Goal: Task Accomplishment & Management: Use online tool/utility

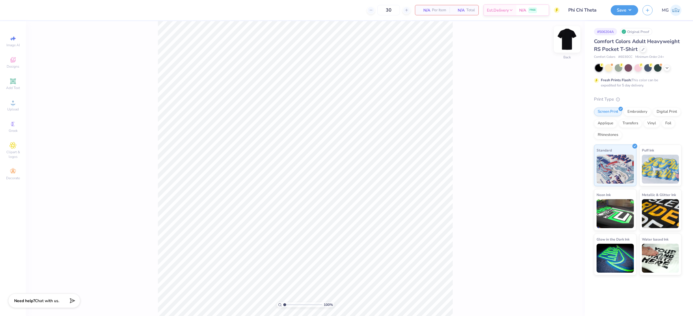
click at [571, 38] on img at bounding box center [567, 39] width 23 height 23
click at [13, 105] on circle at bounding box center [12, 104] width 3 height 3
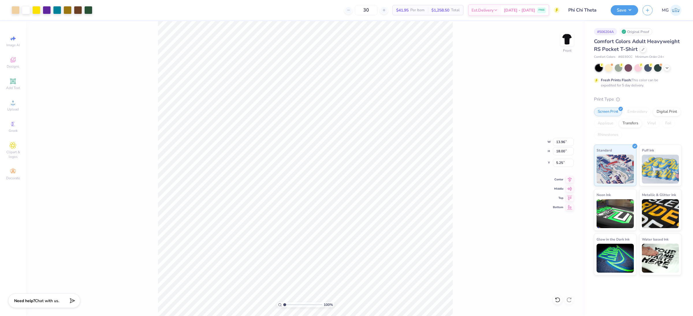
click at [497, 208] on div "100 % Front W 13.96 13.96 " H 18.00 18.00 " Y 5.25 5.25 " Center Middle Top Bot…" at bounding box center [305, 168] width 559 height 295
click at [560, 150] on input "18.00" at bounding box center [563, 151] width 21 height 8
type input "15.00"
type input "11.64"
type input "6.75"
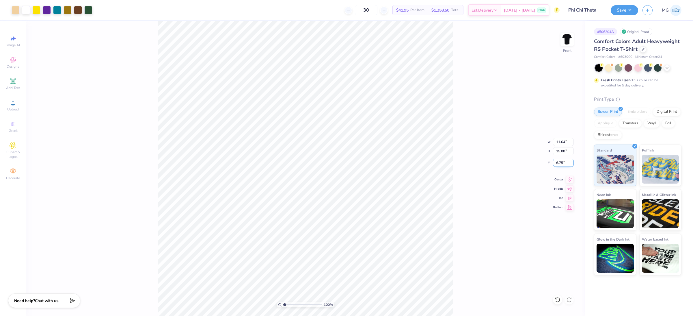
click at [563, 162] on input "6.75" at bounding box center [563, 163] width 21 height 8
type input "6"
type input "3.00"
click at [453, 83] on div "100 % Front W 11.64 11.64 " H 15.00 15.00 " Y 3.00 3.00 " Center Middle Top Bot…" at bounding box center [305, 168] width 559 height 295
click at [528, 89] on div "100 % Front" at bounding box center [305, 168] width 559 height 295
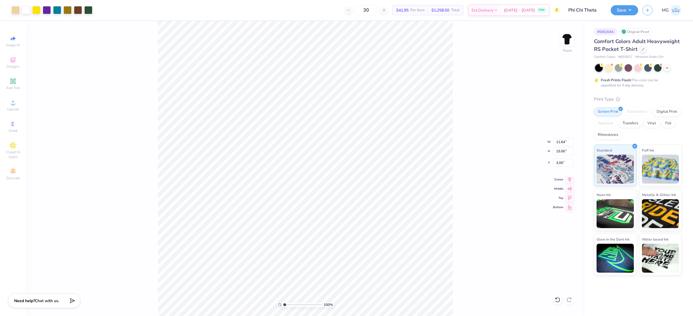
click at [475, 83] on div "100 % Front W 11.64 11.64 " H 15.00 15.00 " Y 3.00 3.00 " Center Middle Top Bot…" at bounding box center [305, 168] width 559 height 295
click at [567, 40] on img at bounding box center [567, 39] width 23 height 23
click at [479, 73] on div "100 % Back" at bounding box center [305, 168] width 559 height 295
click at [89, 73] on div "100 % Back" at bounding box center [305, 168] width 559 height 295
click at [16, 83] on icon at bounding box center [13, 81] width 7 height 7
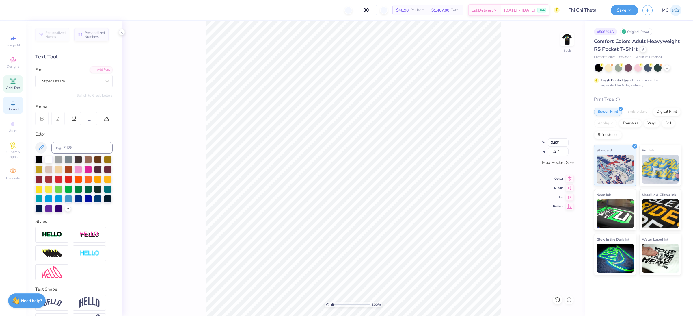
click at [8, 106] on div "Upload" at bounding box center [13, 105] width 20 height 17
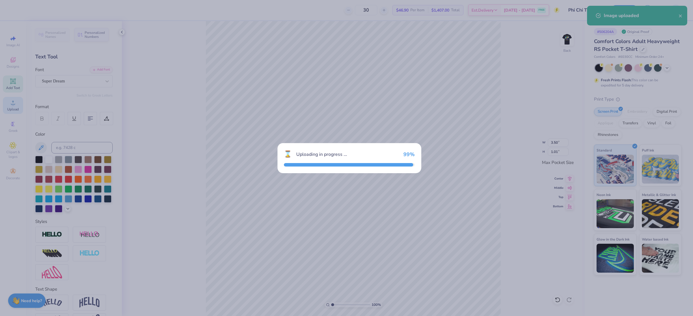
type input "3.43"
type input "1.19"
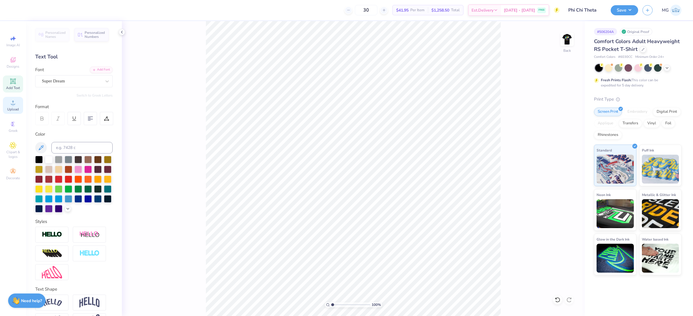
click at [10, 105] on icon at bounding box center [13, 102] width 7 height 7
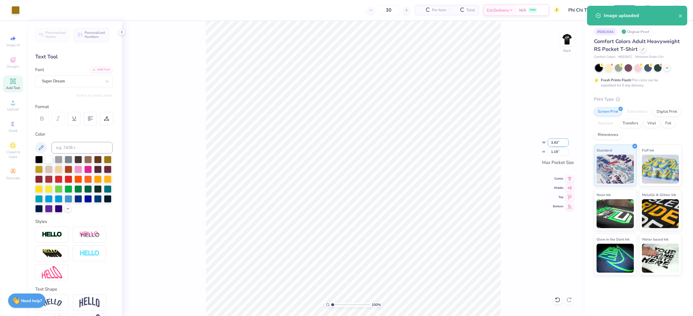
click at [558, 142] on input "3.43" at bounding box center [558, 142] width 21 height 8
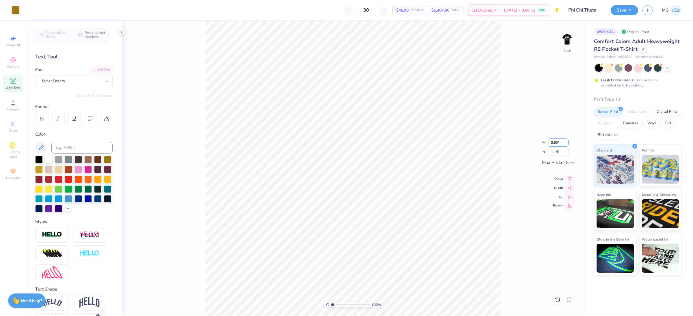
type input "3.50"
type input "1.21"
click at [557, 152] on input "1.21" at bounding box center [558, 152] width 21 height 8
type input "1.00"
type input "2.90"
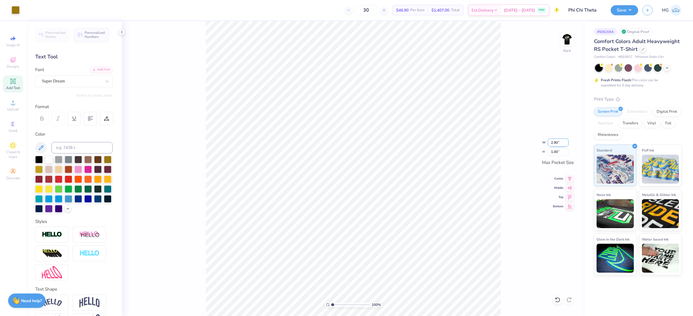
click at [559, 141] on input "2.90" at bounding box center [558, 142] width 21 height 8
type input "2"
type input "3.50"
type input "1.21"
click at [572, 37] on img at bounding box center [567, 39] width 23 height 23
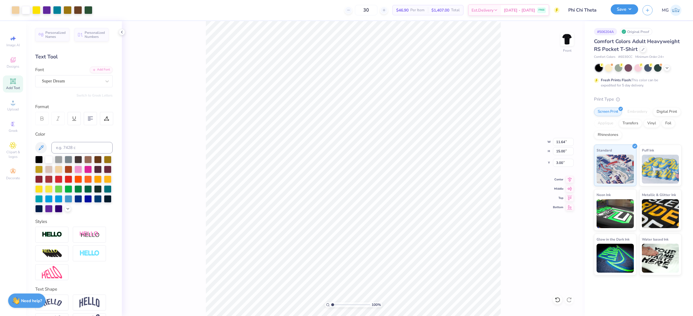
click at [624, 7] on button "Save" at bounding box center [624, 9] width 27 height 10
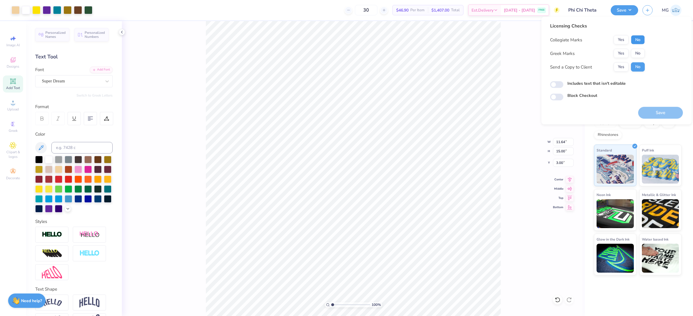
click at [637, 38] on button "No" at bounding box center [638, 39] width 14 height 9
click at [622, 52] on button "Yes" at bounding box center [621, 53] width 15 height 9
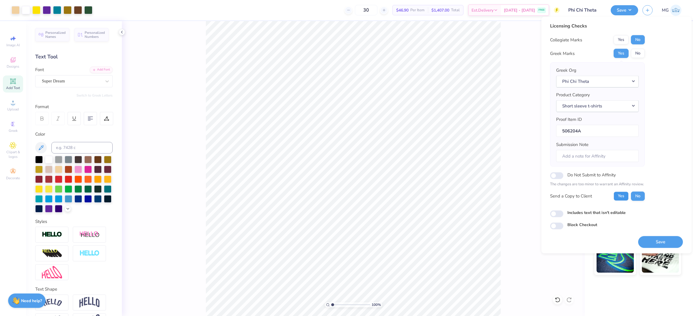
click at [623, 198] on button "Yes" at bounding box center [621, 195] width 15 height 9
click at [556, 215] on input "Includes text that isn't editable" at bounding box center [556, 213] width 13 height 7
checkbox input "true"
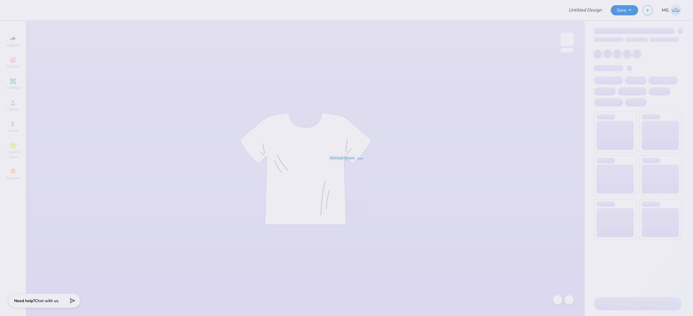
type input "PR Merch"
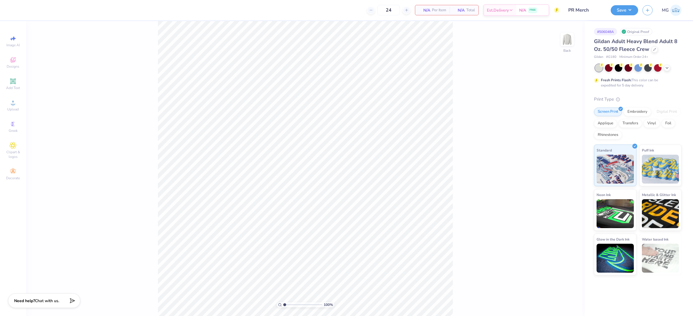
click at [480, 96] on div "100 % Back" at bounding box center [305, 168] width 559 height 295
click at [12, 108] on span "Upload" at bounding box center [13, 109] width 12 height 5
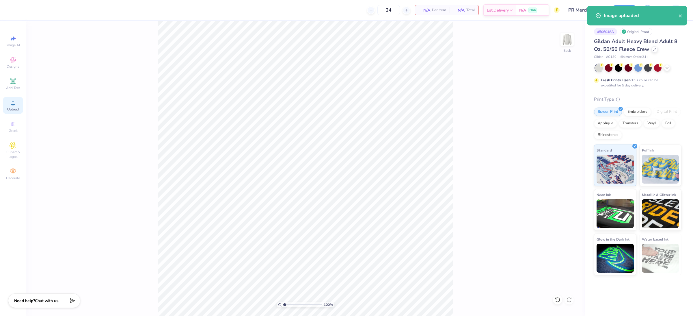
click at [18, 107] on span "Upload" at bounding box center [13, 109] width 12 height 5
click at [560, 143] on input "15.00" at bounding box center [563, 142] width 21 height 8
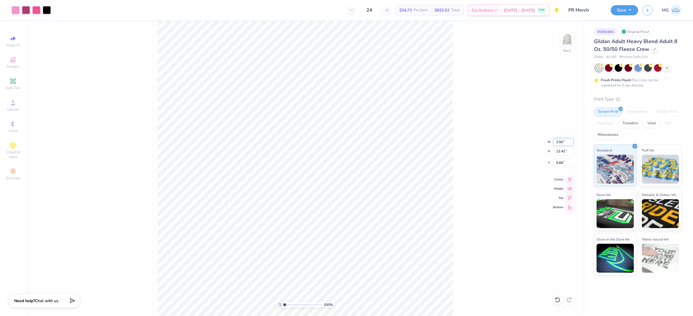
type input "3.50"
type input "2.90"
type input "10.43"
type input "2.59"
click at [457, 138] on div "100 % Back W 3.50 3.50 " H 2.90 2.90 " Y 2.59 2.59 " Center Middle Top Bottom" at bounding box center [305, 168] width 559 height 295
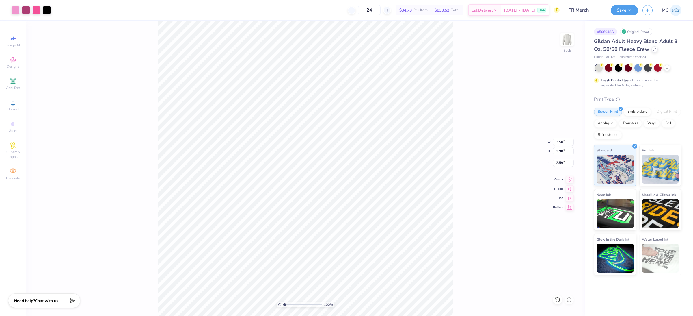
type input "3.00"
drag, startPoint x: 470, startPoint y: 120, endPoint x: 458, endPoint y: 114, distance: 13.6
click at [470, 120] on div "100 % Back W 3.50 3.50 " H 2.90 2.90 " Y 3.00 3.00 " Center Middle Top Bottom" at bounding box center [305, 168] width 559 height 295
click at [568, 38] on img at bounding box center [567, 39] width 23 height 23
click at [46, 120] on div "100 % Front" at bounding box center [305, 168] width 559 height 295
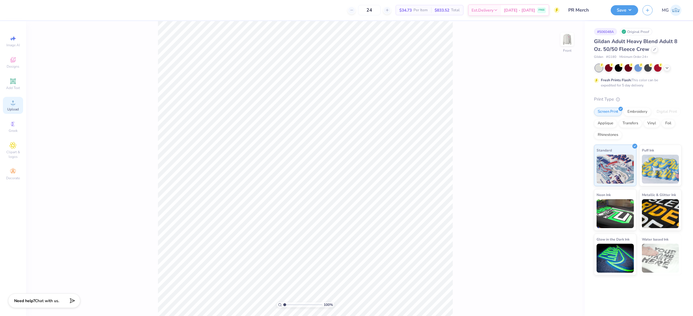
click at [15, 105] on icon at bounding box center [13, 102] width 7 height 7
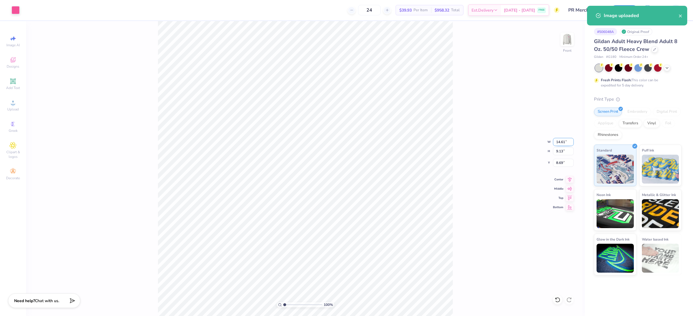
click at [565, 142] on input "14.61" at bounding box center [563, 142] width 21 height 8
type input "12.00"
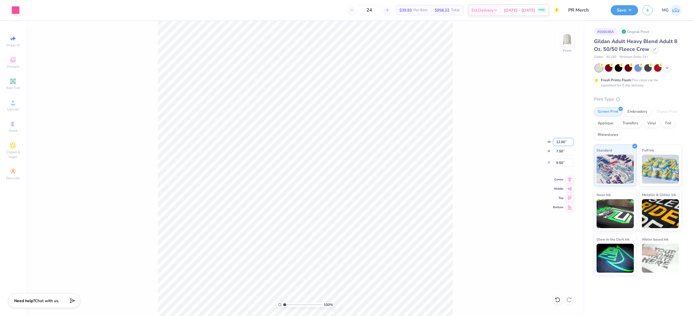
type input "7.50"
click at [562, 163] on input "9.50" at bounding box center [563, 163] width 21 height 8
type input "9"
type input "3.00"
click at [458, 142] on div "100 % Front W 12.00 12.00 " H 7.50 7.50 " Y 3.00 3.00 " Center Middle Top Bottom" at bounding box center [305, 168] width 559 height 295
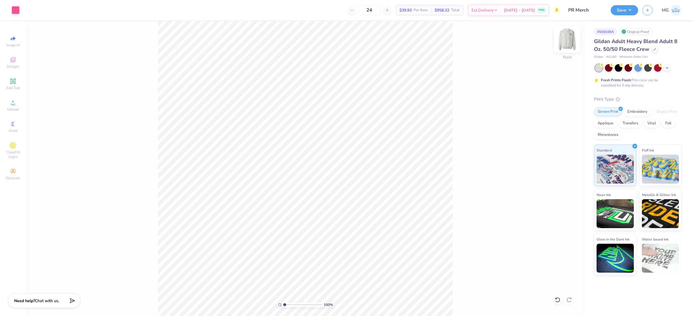
click at [565, 40] on img at bounding box center [567, 39] width 23 height 23
click at [629, 8] on button "Save" at bounding box center [624, 9] width 27 height 10
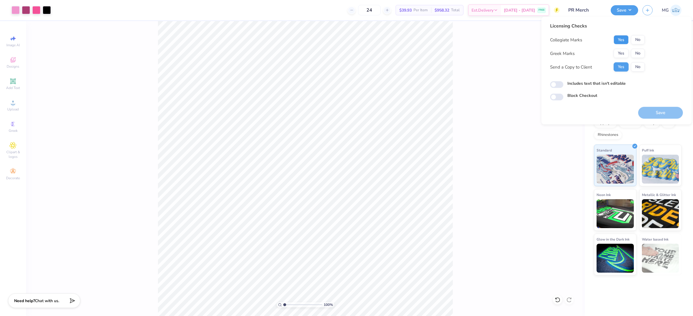
click at [616, 40] on button "Yes" at bounding box center [621, 39] width 15 height 9
click at [633, 53] on button "No" at bounding box center [638, 53] width 14 height 9
click at [579, 86] on label "Includes text that isn't editable" at bounding box center [597, 83] width 58 height 6
click at [564, 86] on input "Includes text that isn't editable" at bounding box center [556, 84] width 13 height 7
checkbox input "true"
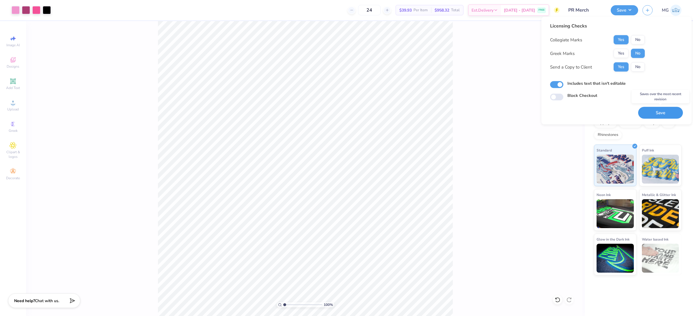
click at [657, 110] on button "Save" at bounding box center [660, 113] width 45 height 12
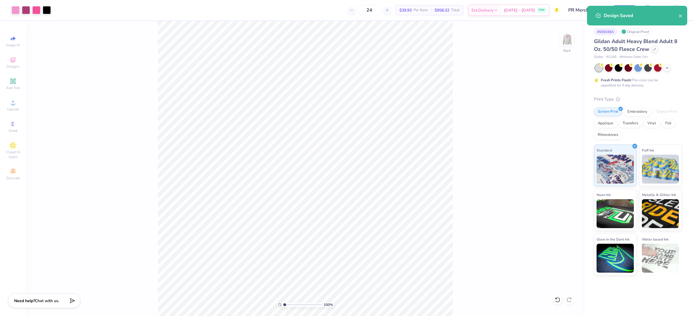
click at [502, 97] on div "100 % Back" at bounding box center [305, 168] width 559 height 295
click at [454, 86] on div "100 % Back" at bounding box center [305, 168] width 559 height 295
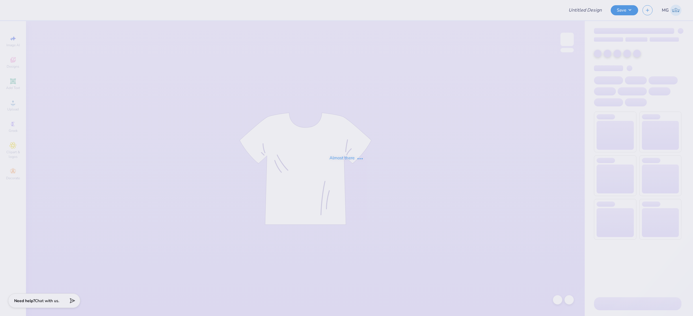
type input "DEM Fall Rush"
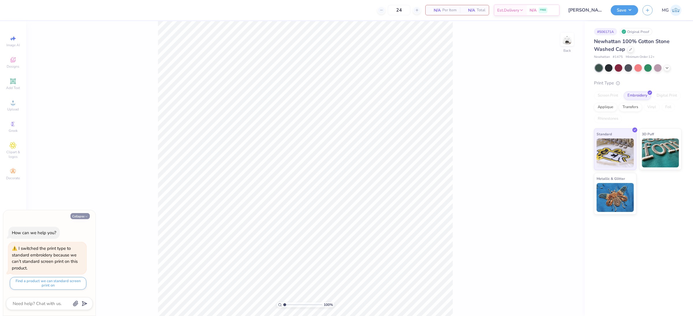
click at [81, 215] on button "Collapse" at bounding box center [79, 216] width 19 height 6
type textarea "x"
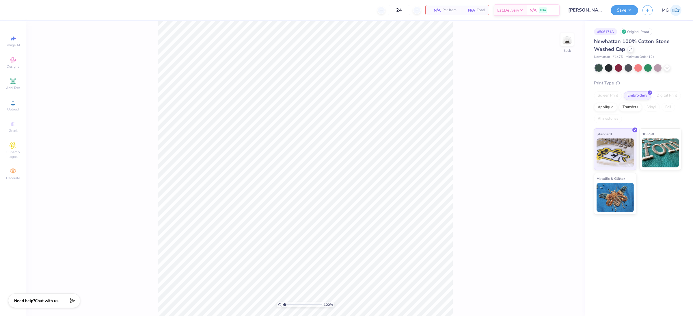
click at [14, 96] on div "Image AI Designs Add Text Upload Greek Clipart & logos Decorate" at bounding box center [13, 108] width 20 height 150
click at [13, 103] on icon at bounding box center [13, 102] width 7 height 7
click at [556, 142] on input "3.81" at bounding box center [556, 142] width 21 height 8
click at [557, 142] on input "3.81" at bounding box center [556, 142] width 21 height 8
type input "3"
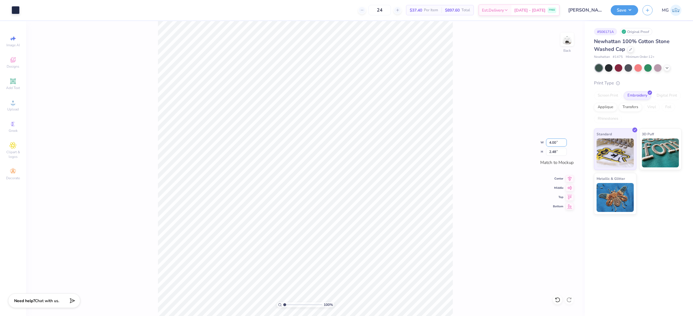
type input "3.84"
type input "2.50"
type input "3"
type input "4.00"
click at [555, 151] on input "2.50" at bounding box center [556, 152] width 21 height 8
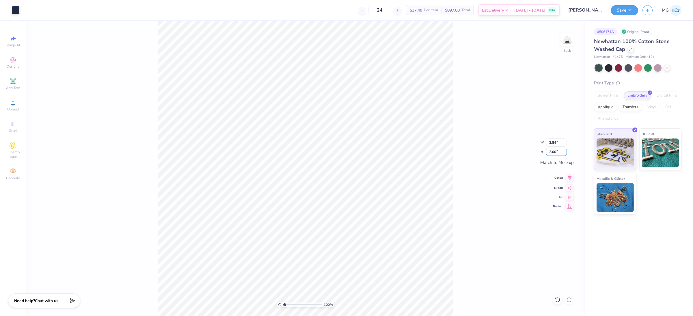
type input "2.00"
type input "3.07"
click at [556, 143] on input "3.07" at bounding box center [556, 142] width 21 height 8
type input "3"
type input "3.84"
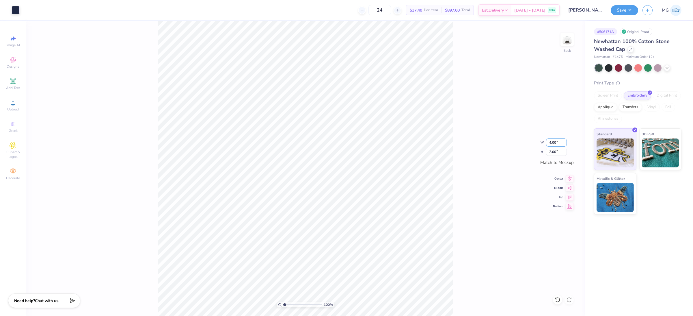
type input "2.50"
click at [462, 150] on div "100 % Back W 3.84 3.84 " H 2.50 2.50 " Match to Mockup Center Middle Top Bottom" at bounding box center [305, 168] width 559 height 295
click at [556, 142] on input "3.84" at bounding box center [556, 142] width 21 height 8
type input "3"
type input "4.00"
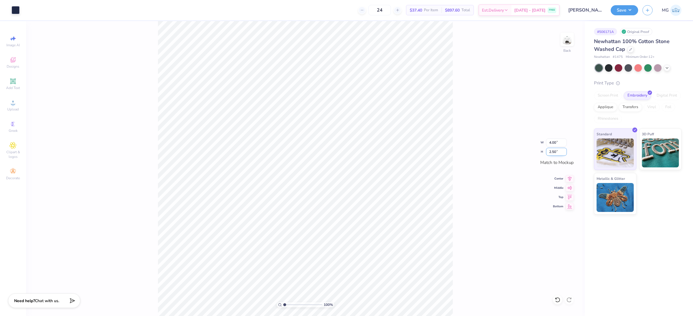
click at [561, 153] on input "2.50" at bounding box center [556, 152] width 21 height 8
type input "3.74"
type input "2.44"
click at [499, 151] on div "100 % Back W 3.74 3.74 " H 2.44 2.44 " Match to Mockup Center Middle Top Bottom" at bounding box center [305, 168] width 559 height 295
click at [472, 116] on div "100 % Back W 3.74 3.74 " H 2.44 2.44 " Match to Mockup Center Middle Top Bottom" at bounding box center [305, 168] width 559 height 295
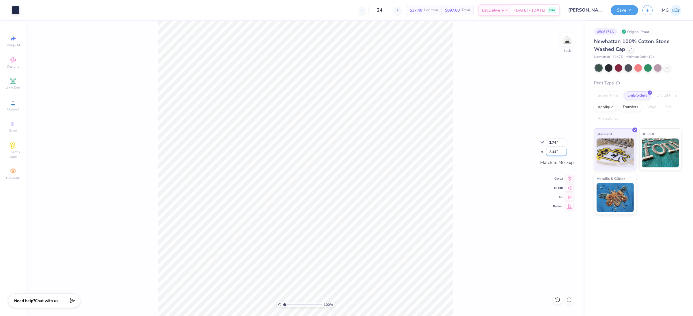
click at [556, 153] on input "2.44" at bounding box center [556, 152] width 21 height 8
type input "2.00"
click at [556, 143] on input "3.07" at bounding box center [556, 142] width 21 height 8
type input "3"
type input "3.84"
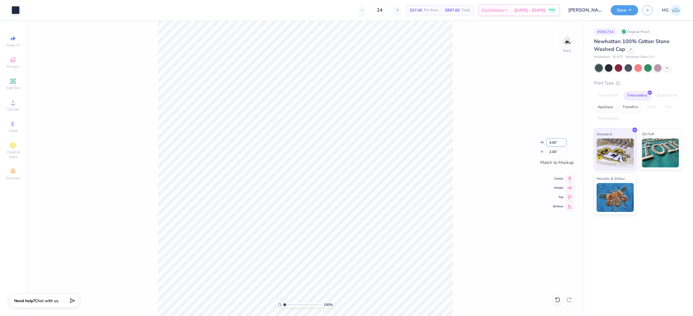
type input "2.50"
type input "3"
type input "3.84"
click at [503, 134] on div "100 % Back W 3.84 3.84 " H 2.50 2.50 " Match to Mockup Center Middle Top Bottom" at bounding box center [305, 168] width 559 height 295
click at [556, 142] on input "3.84" at bounding box center [556, 142] width 21 height 8
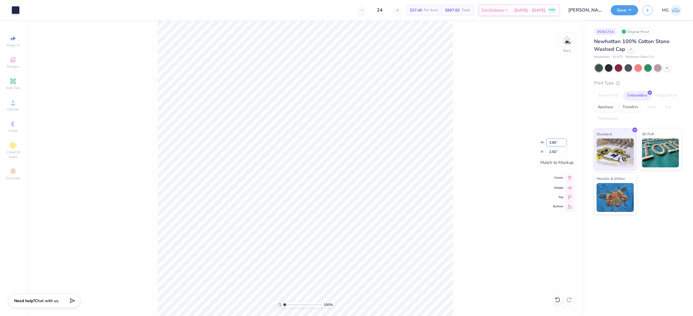
type input "3.85"
click at [482, 165] on div "100 % Back W 3.85 3.85 " H 2.50 2.50 " Match to Mockup Center Middle Top Bottom" at bounding box center [305, 168] width 559 height 295
click at [556, 143] on input "3.84" at bounding box center [556, 142] width 21 height 8
type input "3.75"
click at [489, 127] on div "100 % Back W 3.75 3.75 " H 2.44 2.44 " Match to Mockup Center Middle Top Bottom" at bounding box center [305, 168] width 559 height 295
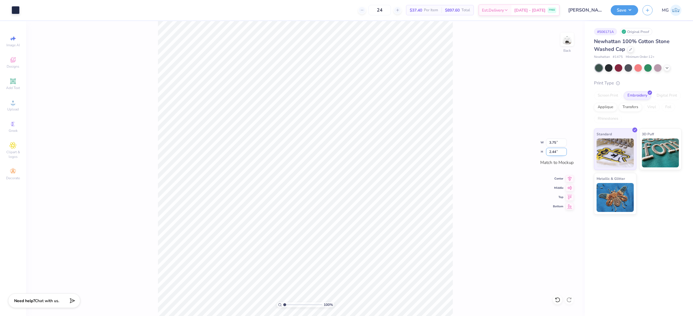
click at [556, 151] on input "2.44" at bounding box center [556, 152] width 21 height 8
type input "2.50"
type input "3.84"
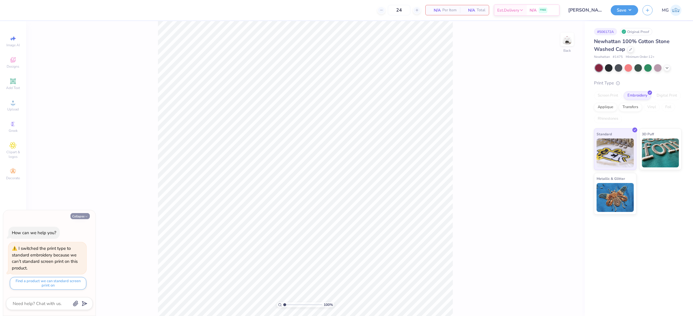
click at [82, 217] on button "Collapse" at bounding box center [79, 216] width 19 height 6
type textarea "x"
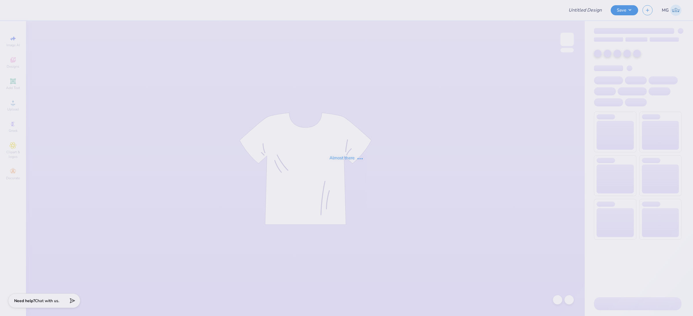
type input "Phi Chi Theta"
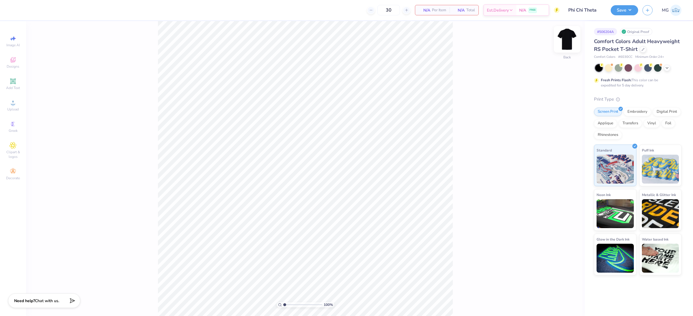
click at [567, 40] on img at bounding box center [567, 39] width 23 height 23
click at [14, 104] on circle at bounding box center [12, 104] width 3 height 3
click at [12, 104] on icon at bounding box center [13, 102] width 7 height 7
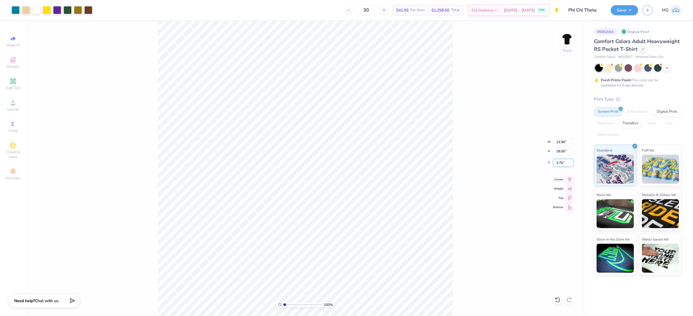
click at [564, 162] on input "3.76" at bounding box center [563, 163] width 21 height 8
type input "3.00"
click at [560, 149] on input "18.00" at bounding box center [563, 151] width 21 height 8
type input "15.00"
type input "11.64"
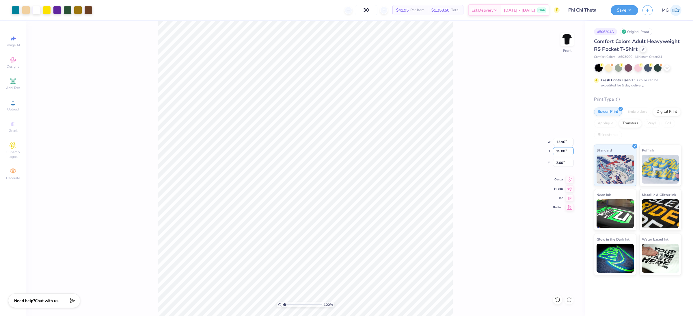
type input "4.50"
click at [462, 260] on div "100 % Front W 11.64 11.64 " H 15.00 15.00 " Y 4.50 4.50 " Center Middle Top Bot…" at bounding box center [305, 168] width 559 height 295
click at [561, 163] on input "4.50" at bounding box center [563, 163] width 21 height 8
type input "3.00"
click at [482, 132] on div "100 % Front W 11.64 11.64 " H 15.00 15.00 " Y 3.00 3.00 " Center Middle Top Bot…" at bounding box center [305, 168] width 559 height 295
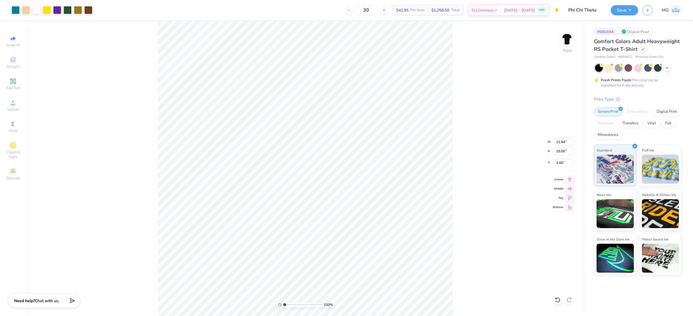
click at [466, 115] on div "100 % Front W 11.64 11.64 " H 15.00 15.00 " Y 3.00 3.00 " Center Middle Top Bot…" at bounding box center [305, 168] width 559 height 295
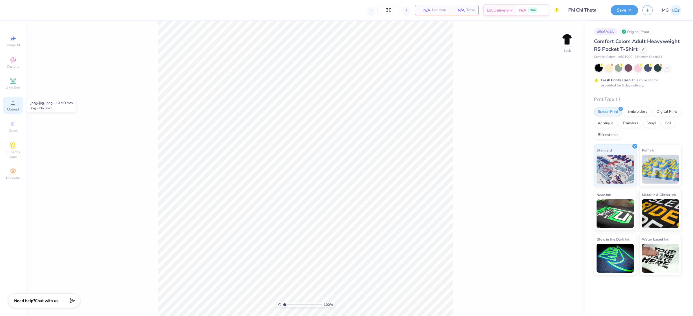
click at [18, 105] on div "Upload" at bounding box center [13, 105] width 20 height 17
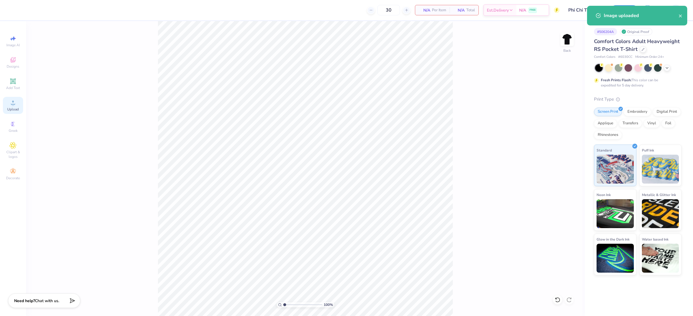
click at [12, 103] on icon at bounding box center [13, 102] width 7 height 7
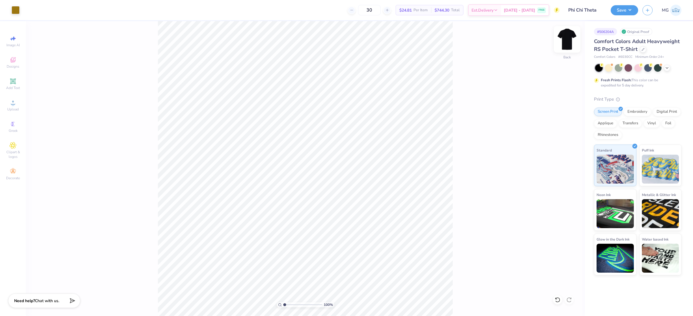
click at [566, 45] on img at bounding box center [567, 39] width 23 height 23
click at [18, 107] on span "Upload" at bounding box center [13, 109] width 12 height 5
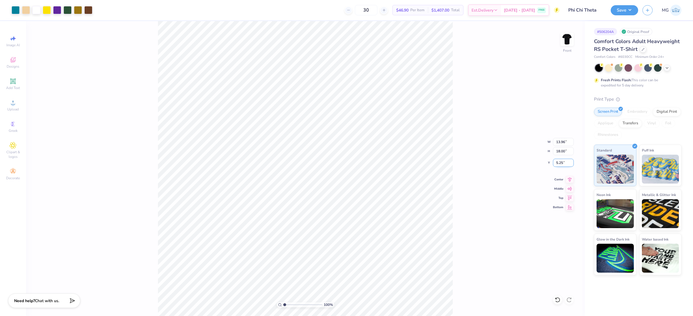
click at [563, 161] on input "5.25" at bounding box center [563, 163] width 21 height 8
type input "5"
type input "3.00"
click at [561, 150] on input "18.00" at bounding box center [563, 151] width 21 height 8
type input "15.00"
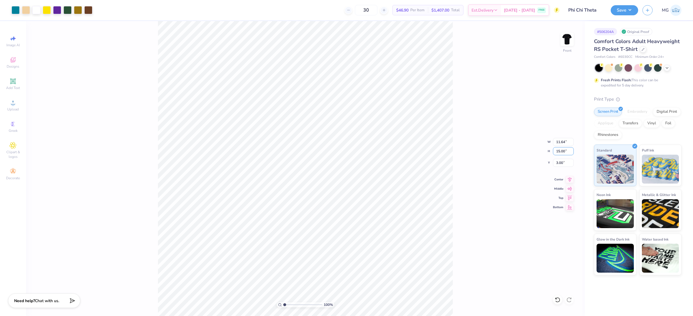
type input "11.64"
type input "4.50"
click at [457, 166] on div "100 % Front W 11.64 11.64 " H 15.00 15.00 " Y 4.50 4.50 " Center Middle Top Bot…" at bounding box center [305, 168] width 559 height 295
click at [562, 163] on input "4.51" at bounding box center [563, 163] width 21 height 8
type input "4"
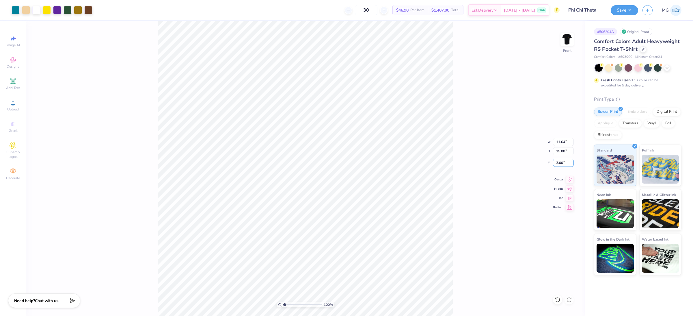
type input "3.00"
click at [461, 157] on div "100 % Front W 11.64 11.64 " H 15.00 15.00 " Y 3.00 3.00 " Center Middle Top Bot…" at bounding box center [305, 168] width 559 height 295
click at [564, 40] on img at bounding box center [567, 39] width 23 height 23
click at [558, 144] on input "3.43" at bounding box center [558, 142] width 21 height 8
type input "3.50"
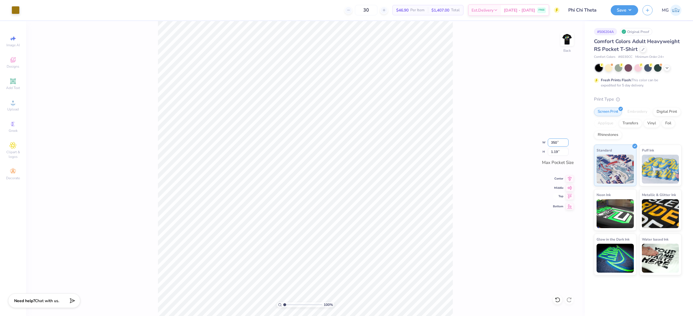
type input "1.21"
click at [633, 10] on button "Save" at bounding box center [624, 9] width 27 height 10
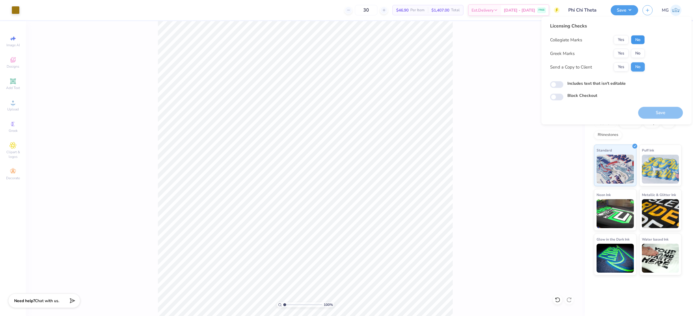
click at [639, 40] on button "No" at bounding box center [638, 39] width 14 height 9
click at [622, 51] on button "Yes" at bounding box center [621, 53] width 15 height 9
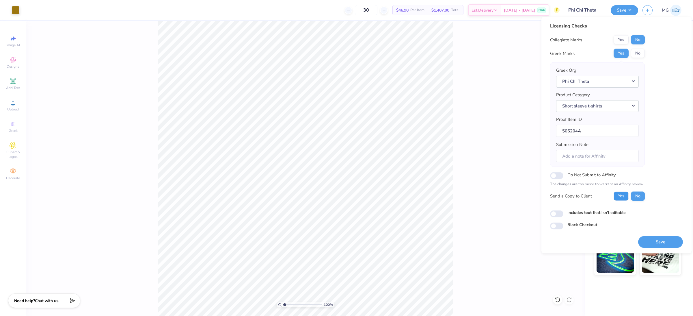
click at [618, 192] on button "Yes" at bounding box center [621, 195] width 15 height 9
click at [551, 214] on input "Includes text that isn't editable" at bounding box center [556, 213] width 13 height 7
checkbox input "true"
click at [656, 239] on button "Save" at bounding box center [660, 242] width 45 height 12
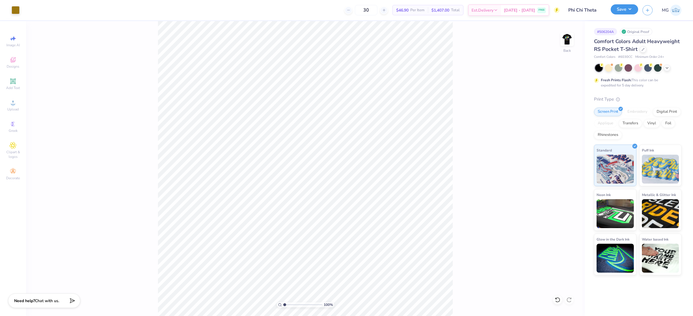
click at [635, 11] on button "Save" at bounding box center [624, 9] width 27 height 10
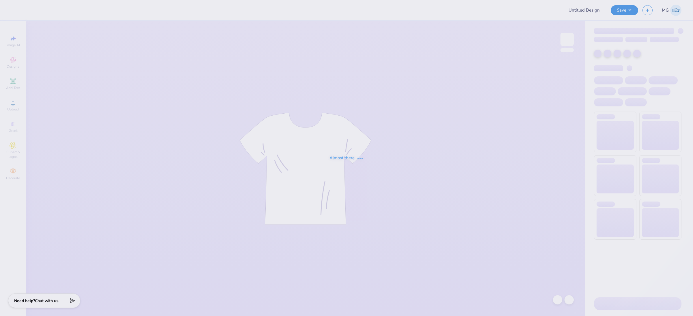
type input "[PERSON_NAME] : The [GEOGRAPHIC_DATA][US_STATE]"
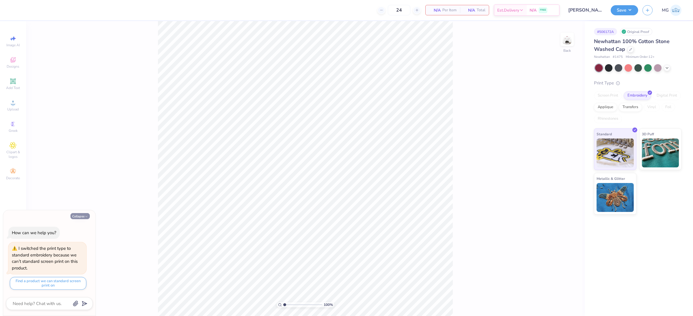
click at [78, 215] on button "Collapse" at bounding box center [79, 216] width 19 height 6
type textarea "x"
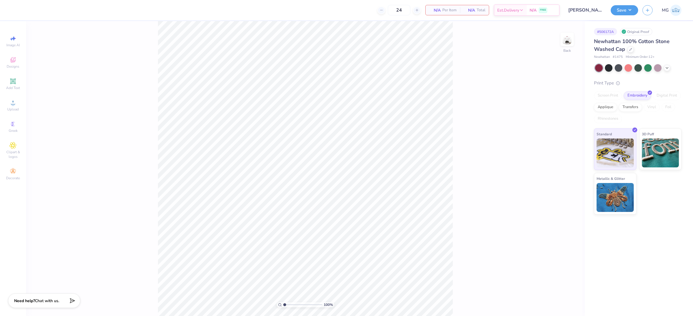
click at [113, 184] on div "100 % Back" at bounding box center [305, 168] width 559 height 295
click at [11, 108] on span "Upload" at bounding box center [13, 109] width 12 height 5
click at [556, 142] on input "4.98" at bounding box center [556, 142] width 21 height 8
type input "4"
type input "5"
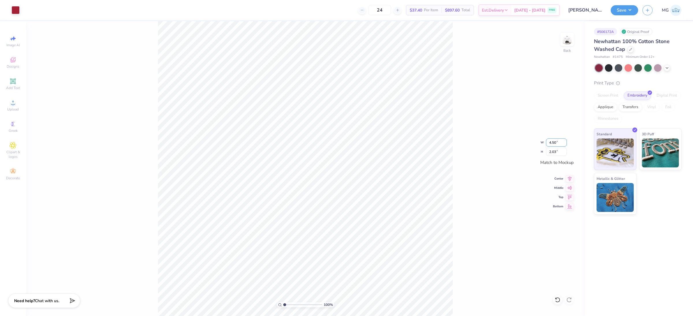
type input "4.50"
type input "1.83"
click at [460, 144] on div "100 % Back W 4.50 4.50 " H 1.83 1.83 " Match to Mockup Center Middle Top Bottom" at bounding box center [305, 168] width 559 height 295
click at [465, 107] on div "100 % Back W 4.50 4.50 " H 1.83 1.83 " Match to Mockup Center Middle Top Bottom" at bounding box center [305, 168] width 559 height 295
click at [629, 12] on button "Save" at bounding box center [624, 9] width 27 height 10
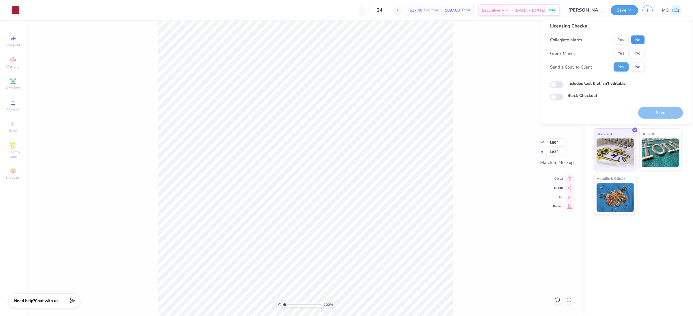
click at [643, 40] on button "No" at bounding box center [638, 39] width 14 height 9
click at [619, 53] on button "Yes" at bounding box center [621, 53] width 15 height 9
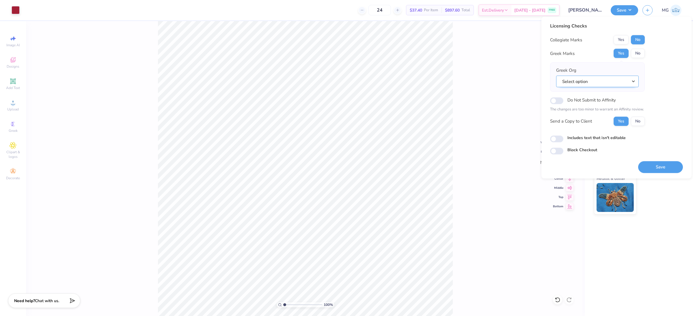
click at [609, 79] on button "Select option" at bounding box center [597, 81] width 83 height 12
click at [587, 123] on link "Alpha Chi" at bounding box center [598, 128] width 78 height 10
click at [557, 141] on input "Includes text that isn't editable" at bounding box center [556, 138] width 13 height 7
checkbox input "true"
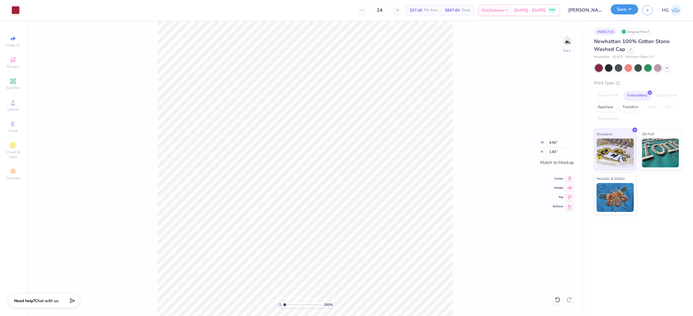
click at [632, 6] on button "Save" at bounding box center [624, 9] width 27 height 10
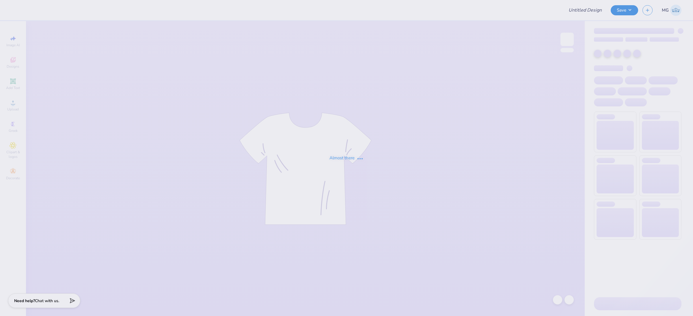
type input "[GEOGRAPHIC_DATA][US_STATE] : [PERSON_NAME] [PERSON_NAME]"
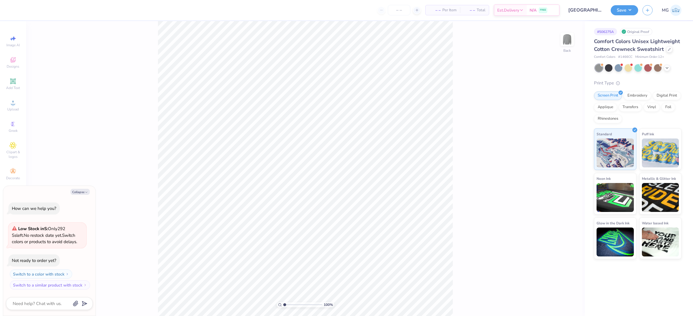
type textarea "x"
